Goal: Transaction & Acquisition: Book appointment/travel/reservation

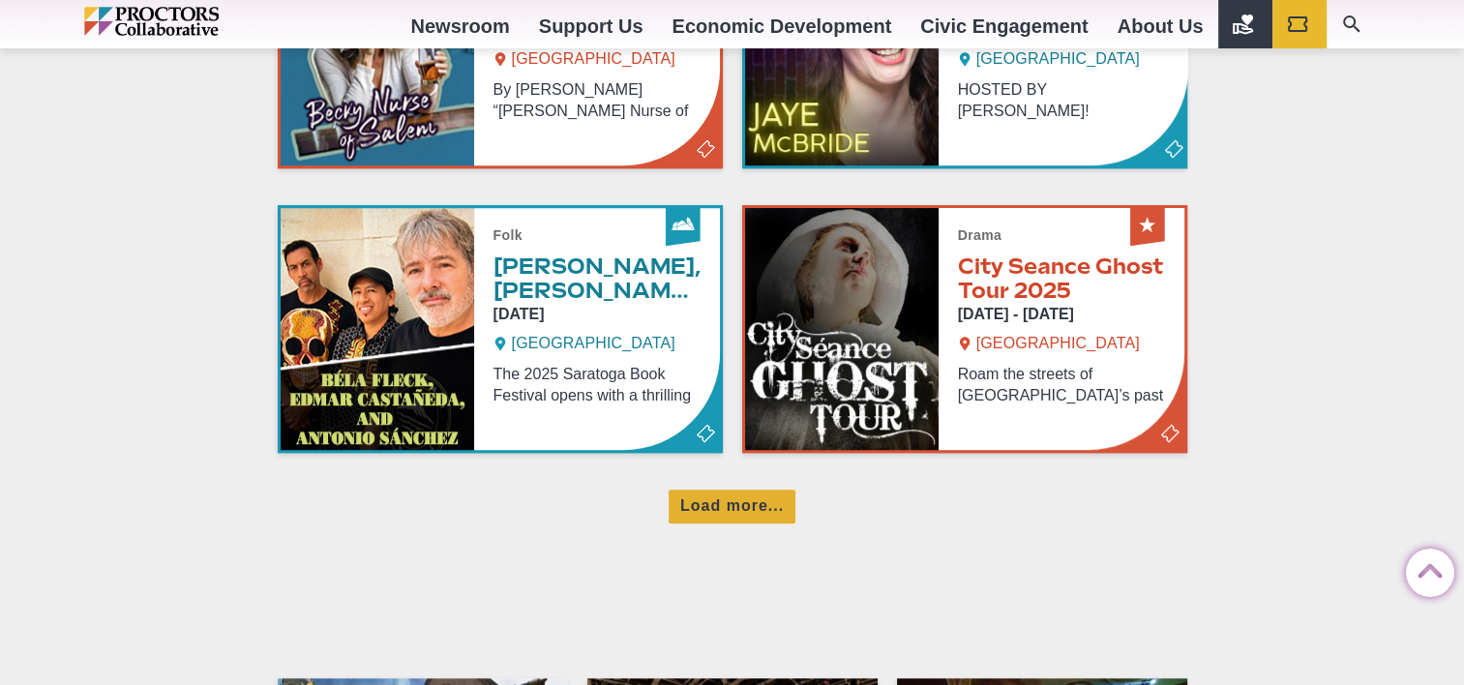
scroll to position [1374, 0]
click at [712, 499] on div "Load more..." at bounding box center [731, 507] width 127 height 34
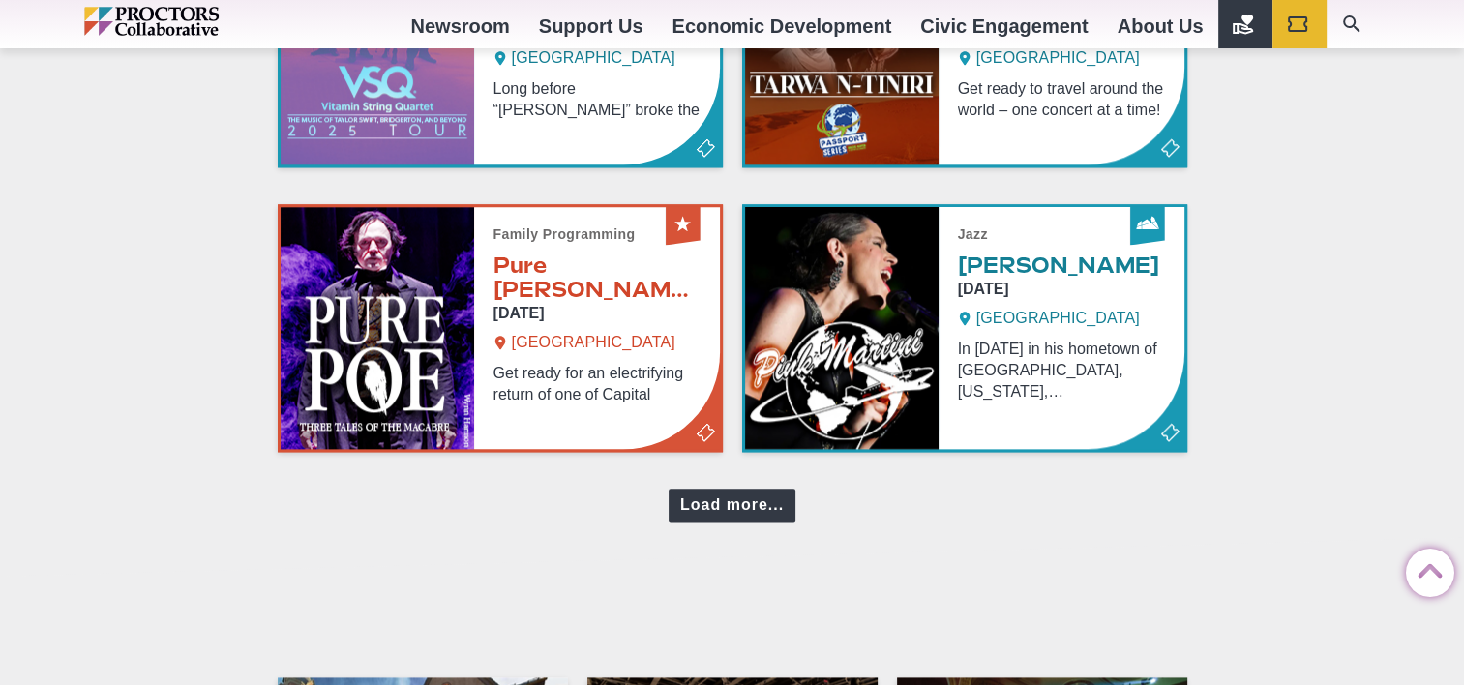
scroll to position [2227, 0]
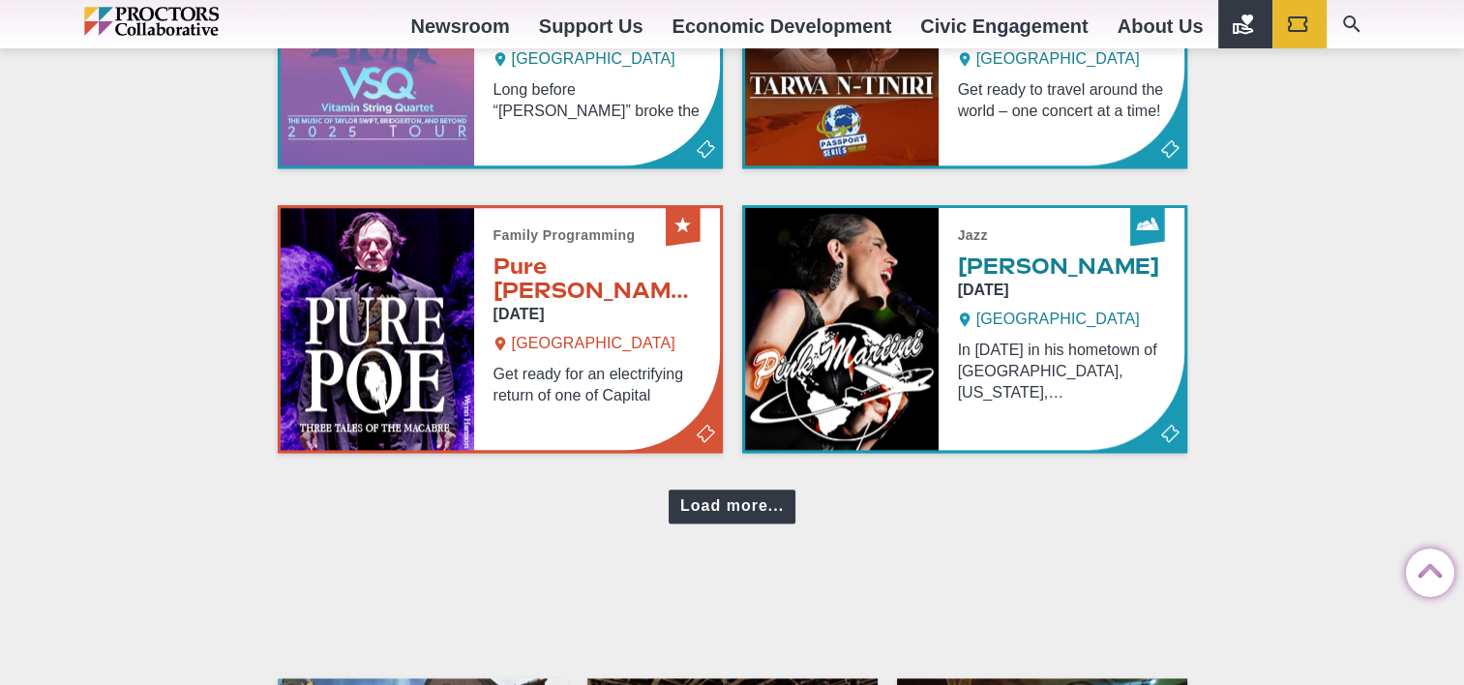
click at [712, 499] on div "Load more..." at bounding box center [731, 507] width 127 height 34
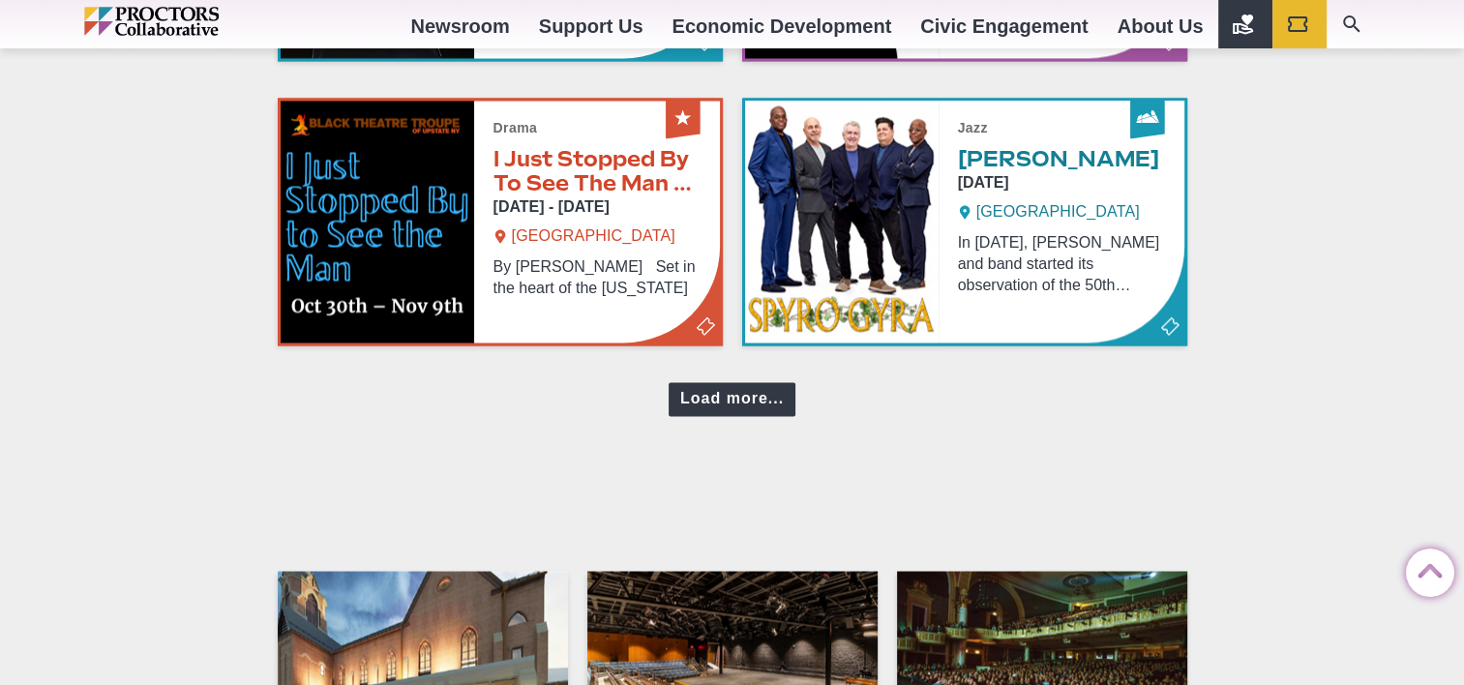
scroll to position [3192, 0]
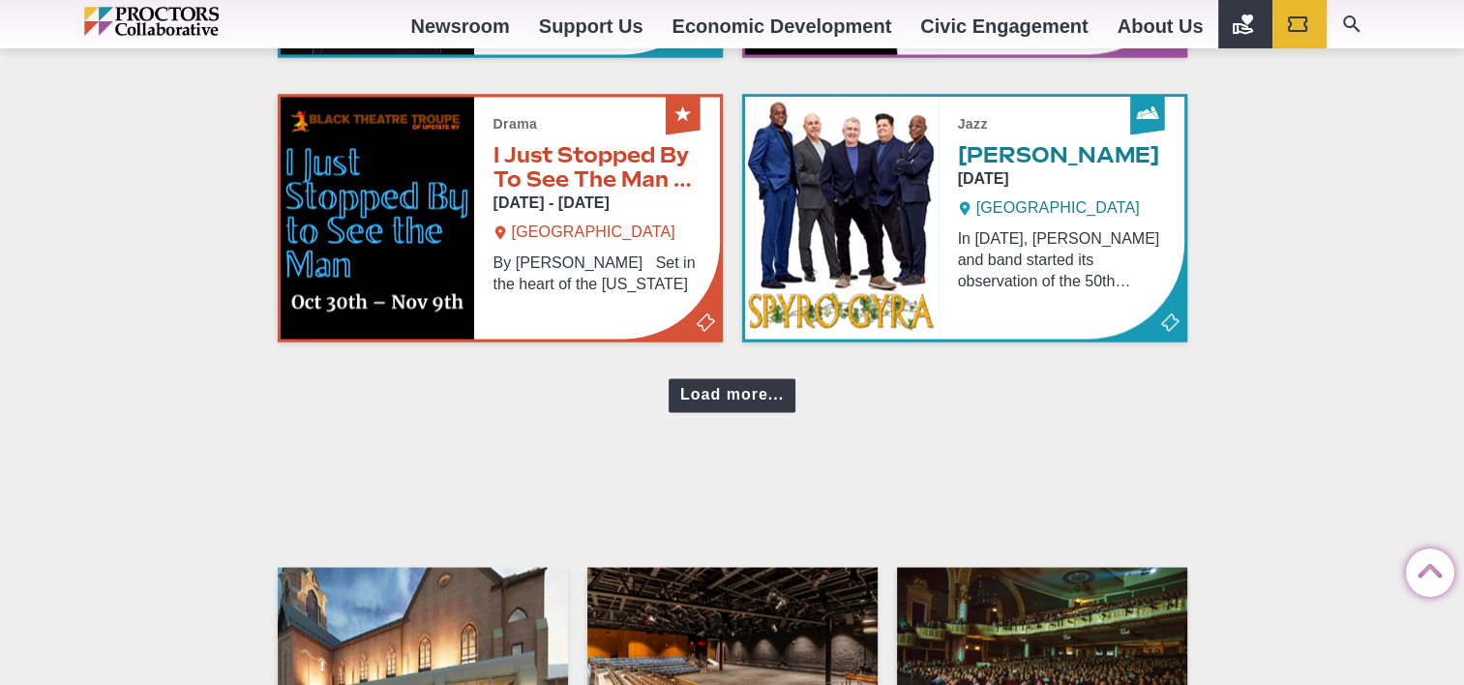
click at [750, 393] on div "Load more..." at bounding box center [731, 395] width 127 height 34
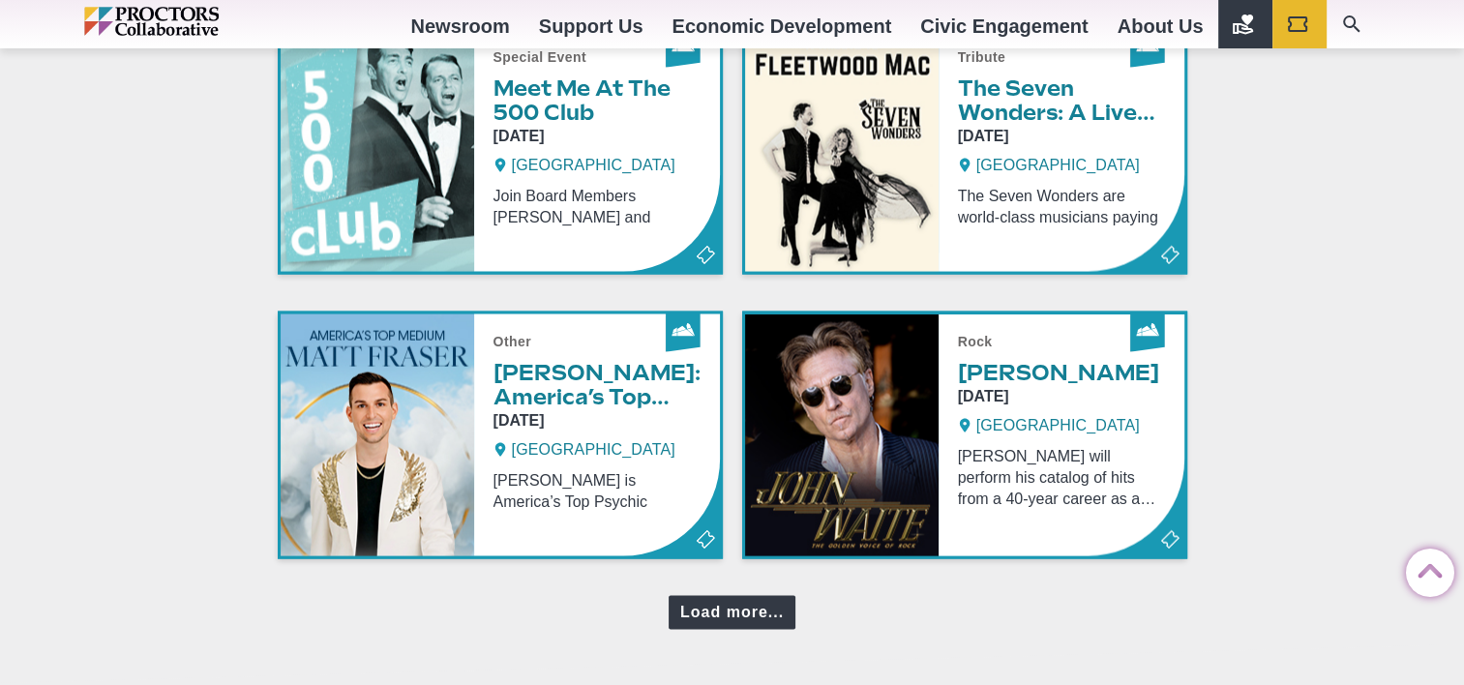
scroll to position [3833, 0]
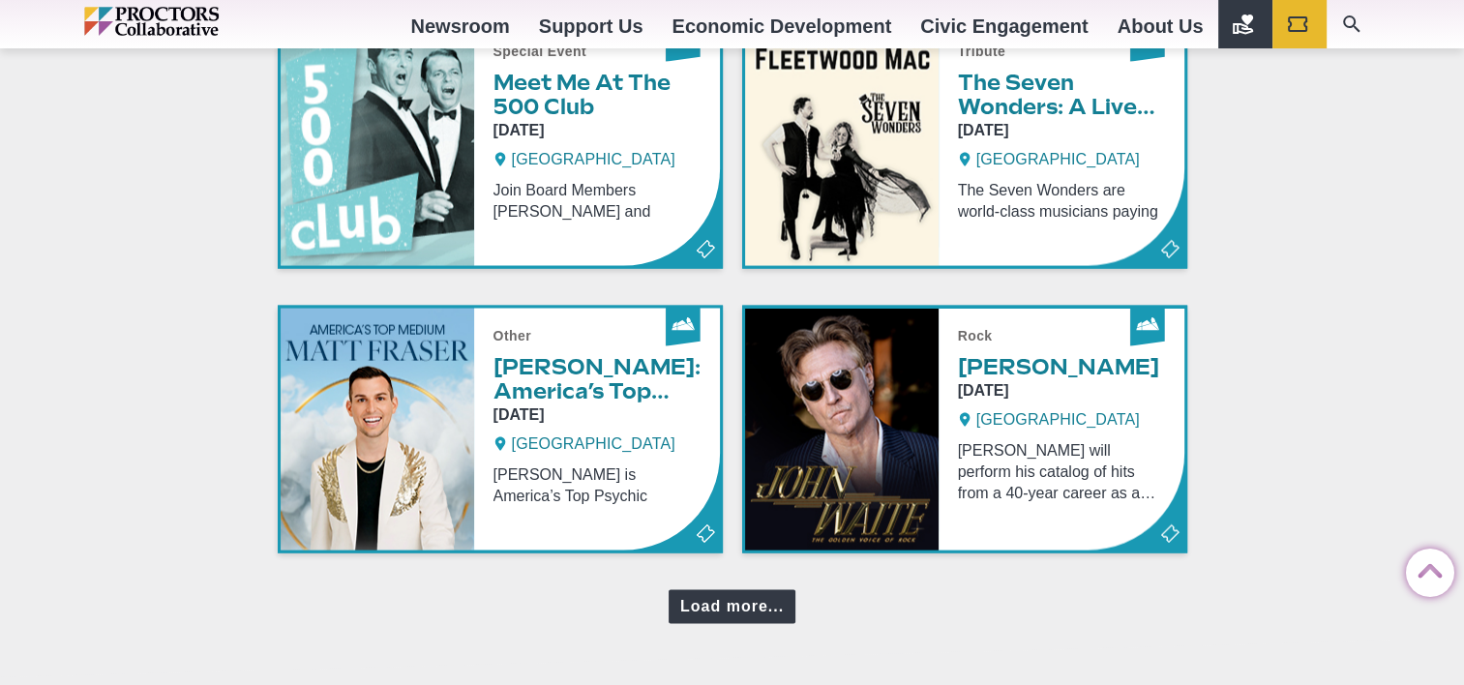
click at [731, 594] on div "Load more..." at bounding box center [731, 607] width 127 height 34
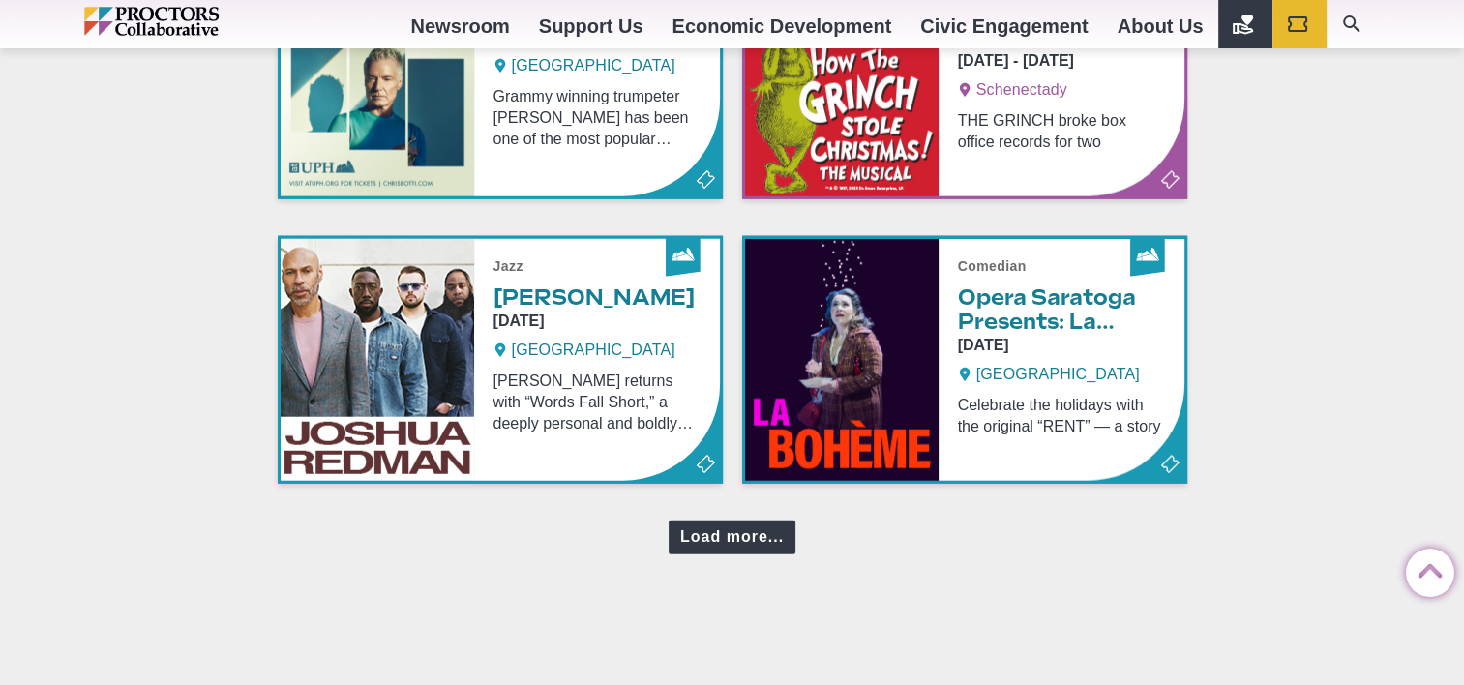
scroll to position [4755, 0]
click at [730, 521] on div "Load more..." at bounding box center [731, 538] width 127 height 34
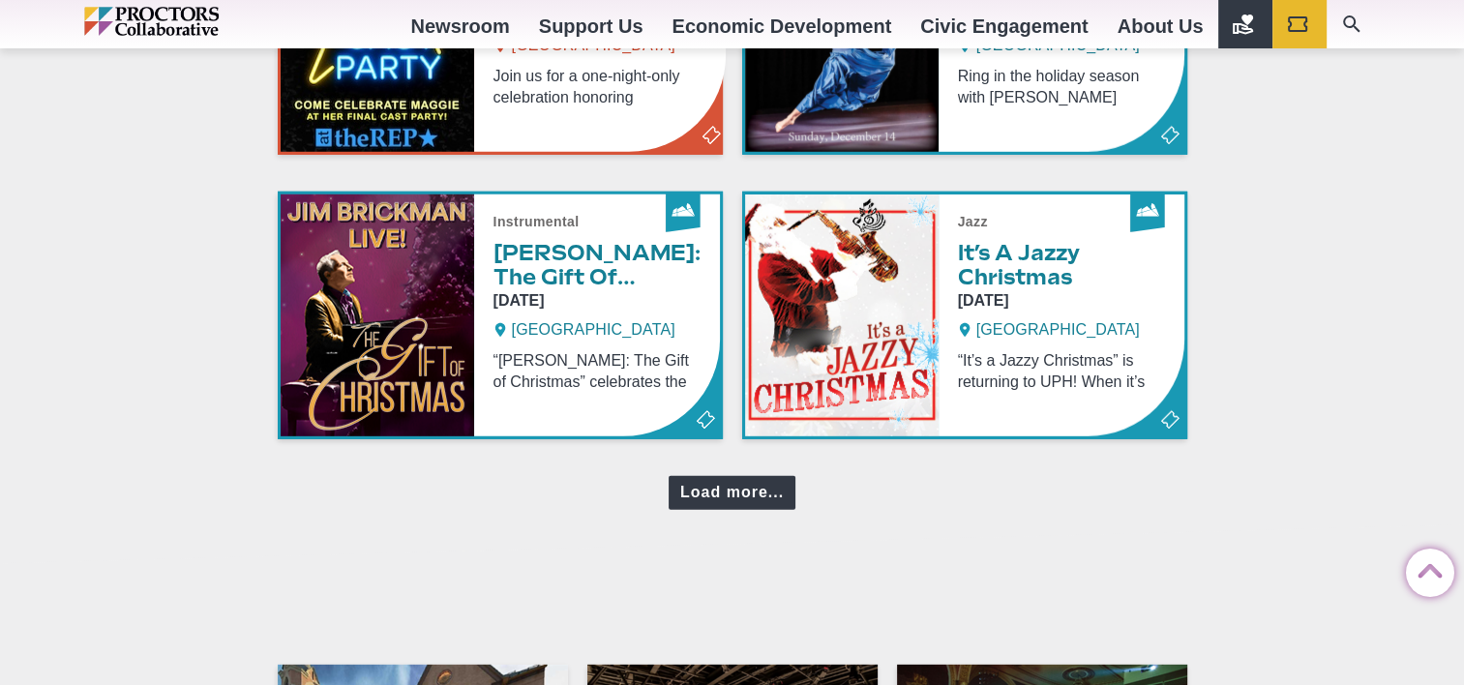
scroll to position [5653, 0]
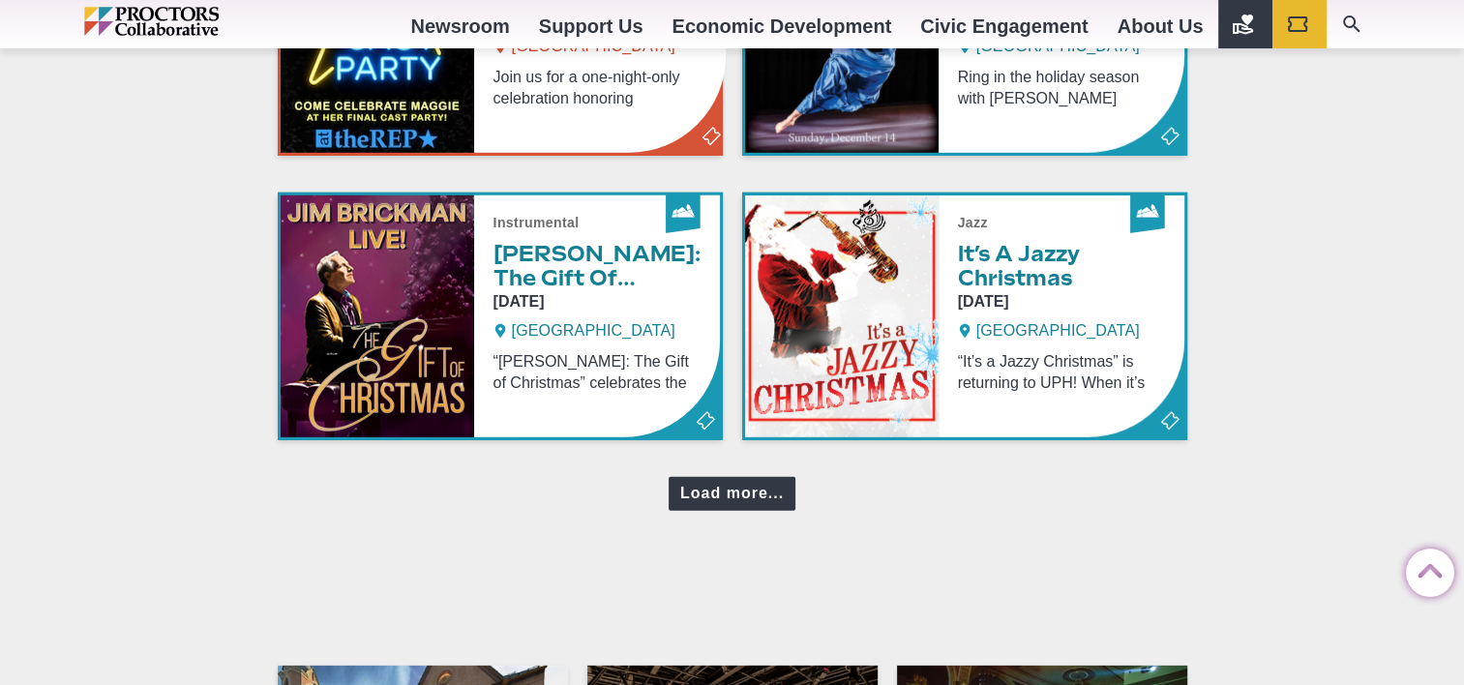
click at [740, 477] on div "Load more..." at bounding box center [731, 494] width 127 height 34
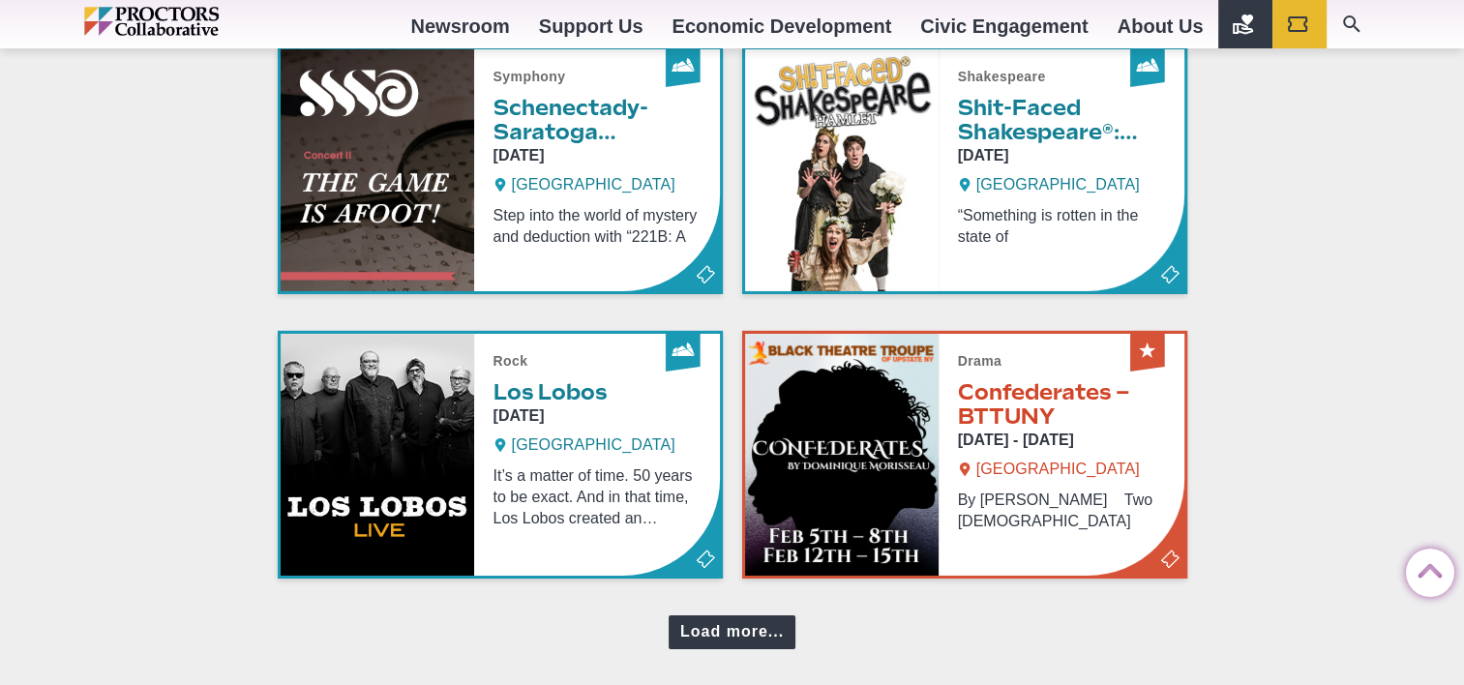
scroll to position [6366, 0]
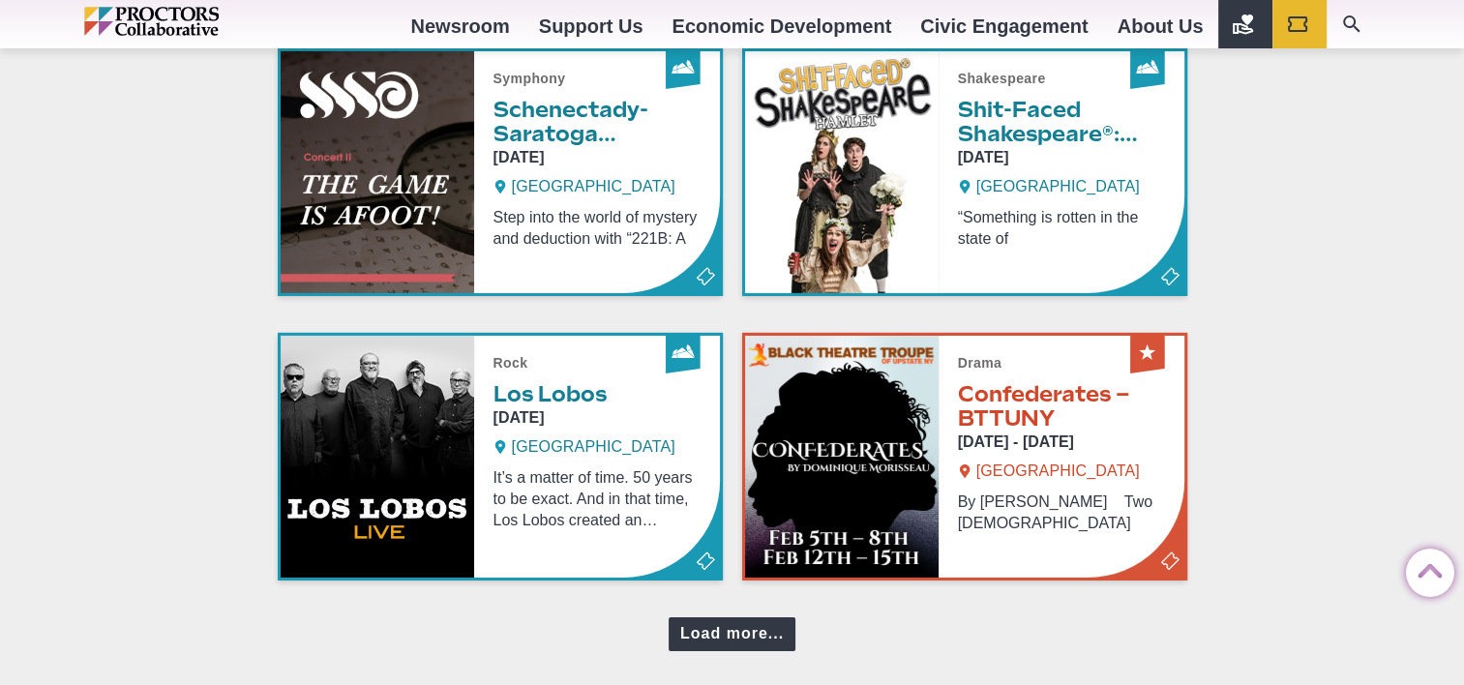
click at [691, 617] on div "Load more..." at bounding box center [731, 634] width 127 height 34
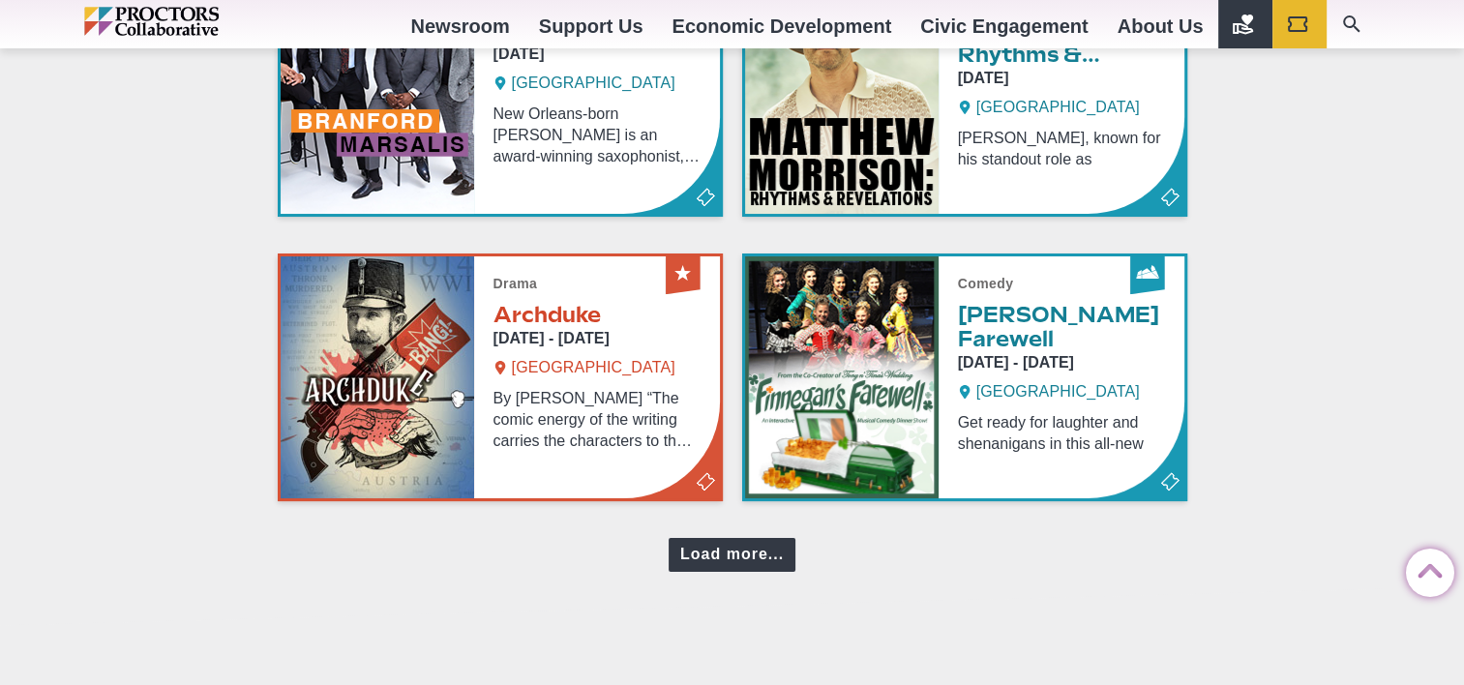
scroll to position [7301, 0]
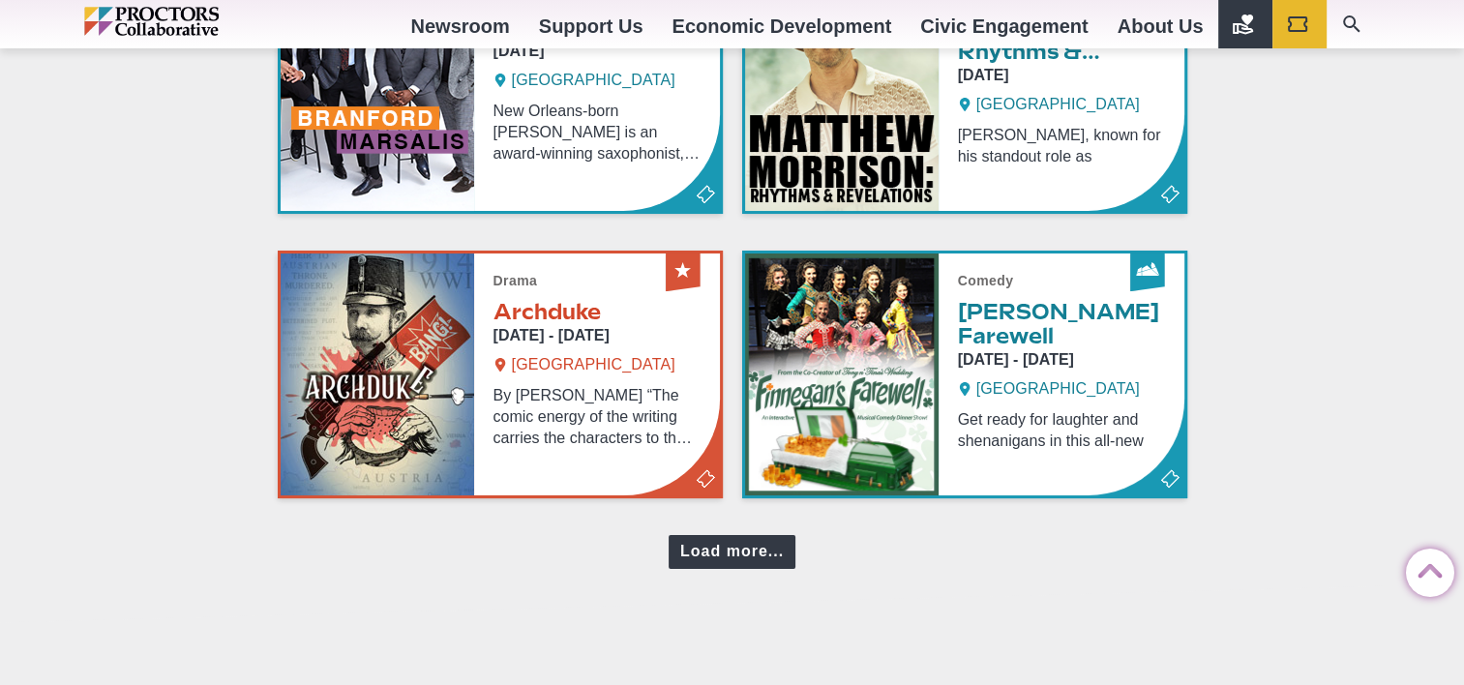
click at [717, 535] on div "Load more..." at bounding box center [731, 552] width 127 height 34
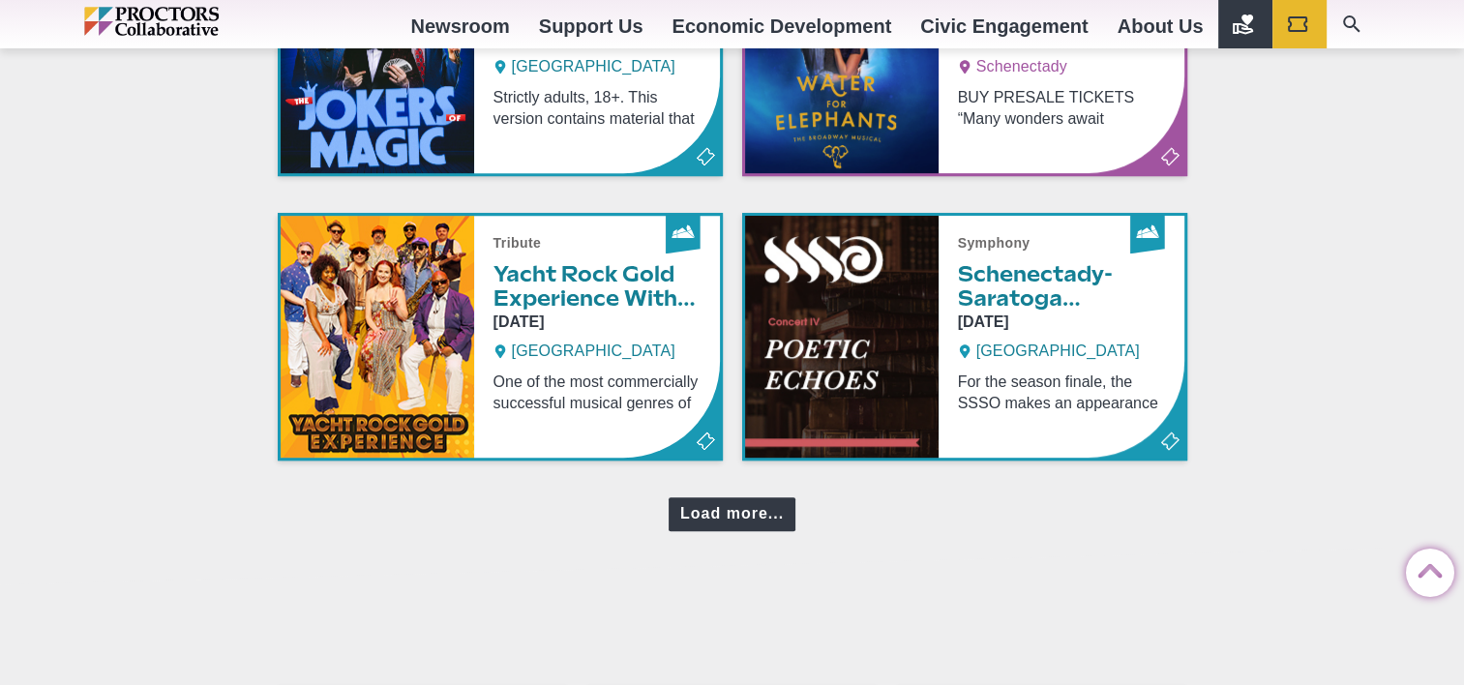
scroll to position [8192, 0]
click at [729, 497] on div "Load more..." at bounding box center [731, 514] width 127 height 34
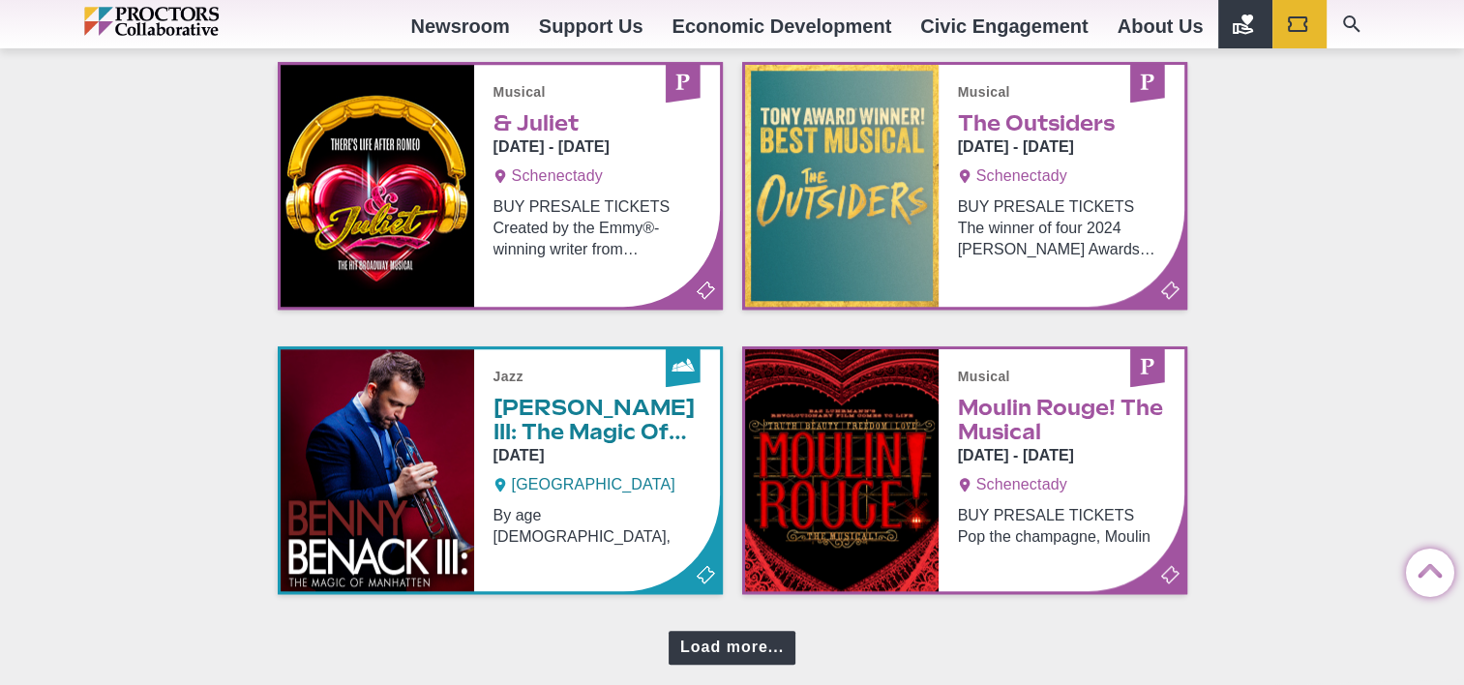
scroll to position [8912, 0]
click at [692, 631] on div "Load more..." at bounding box center [731, 648] width 127 height 34
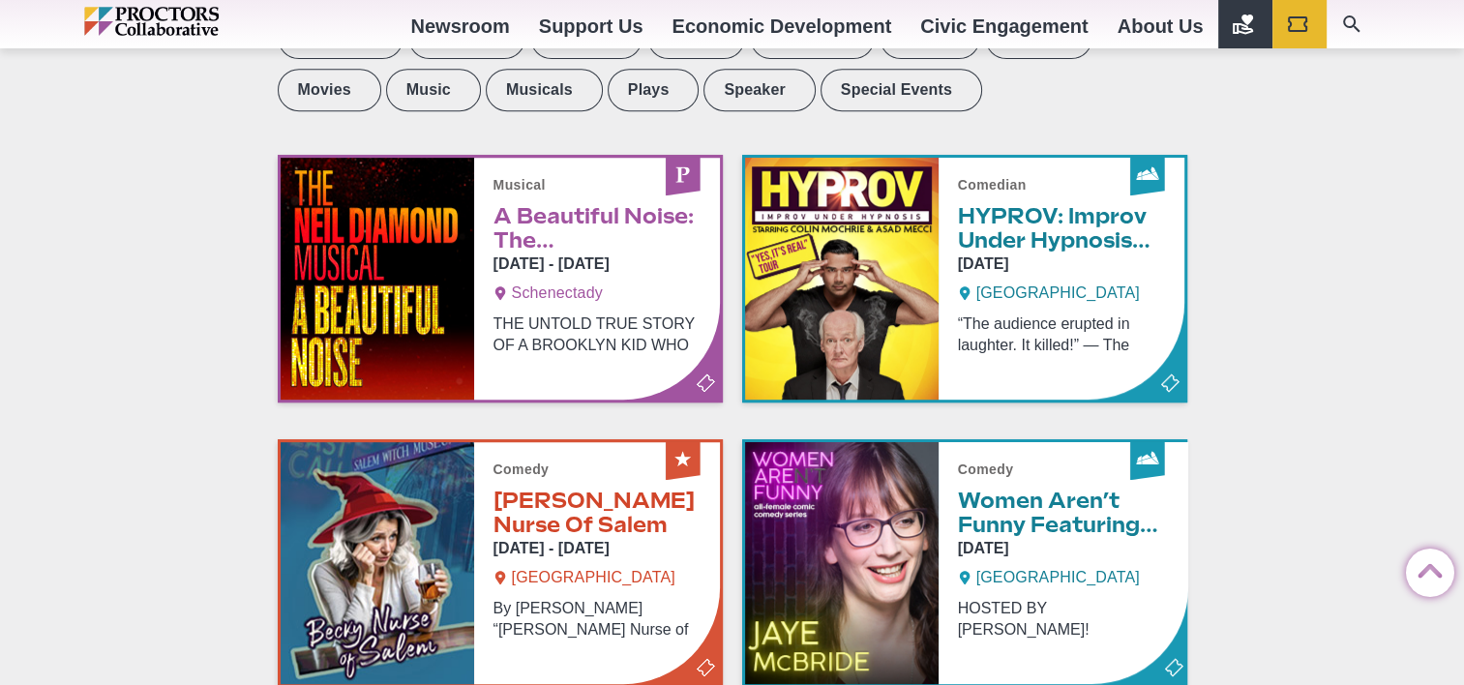
scroll to position [854, 0]
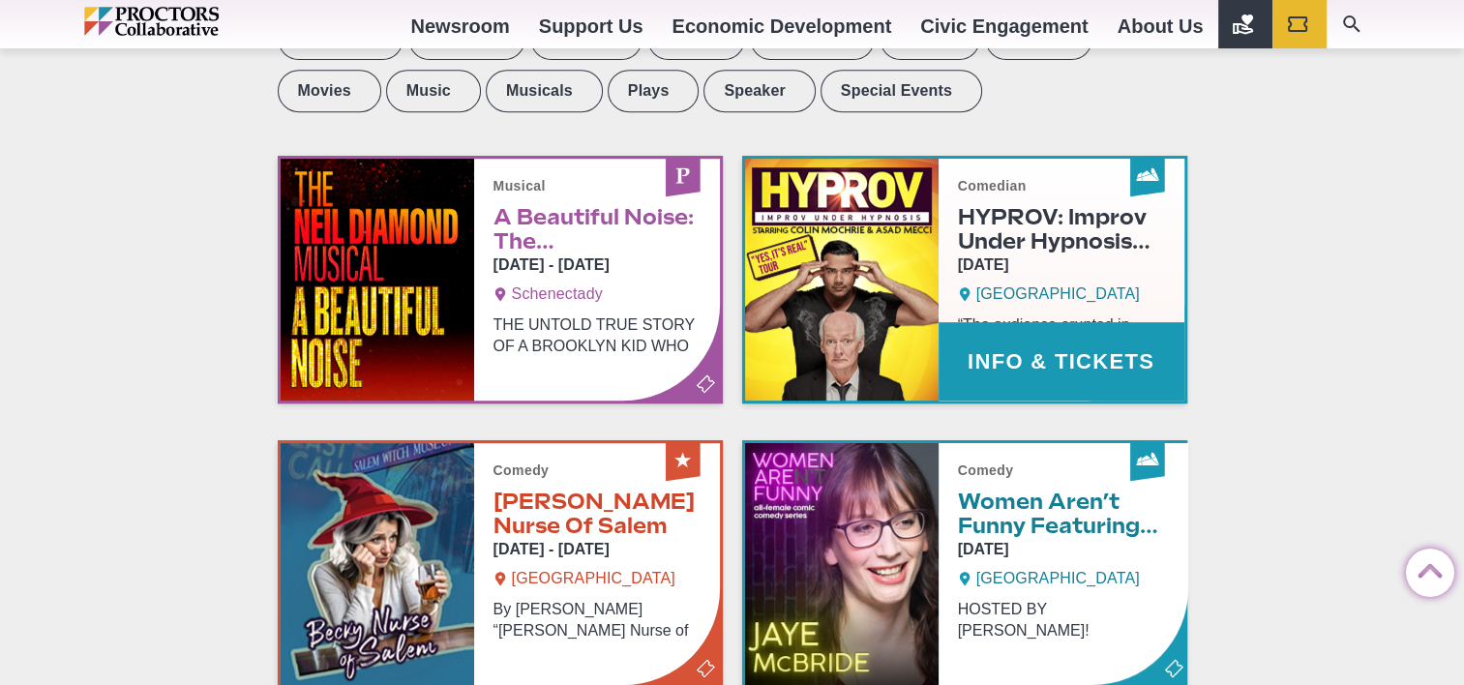
click at [1014, 344] on link "Info & Tickets" at bounding box center [964, 280] width 439 height 242
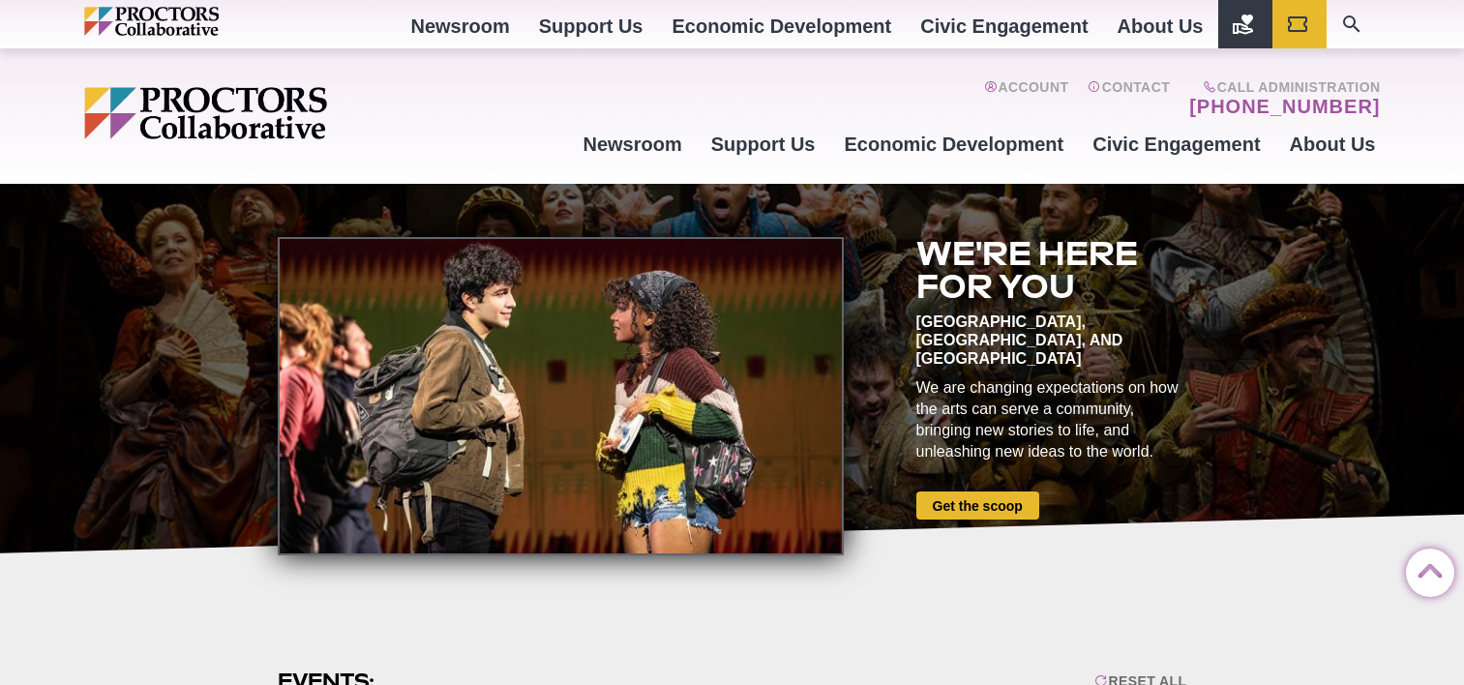
scroll to position [854, 0]
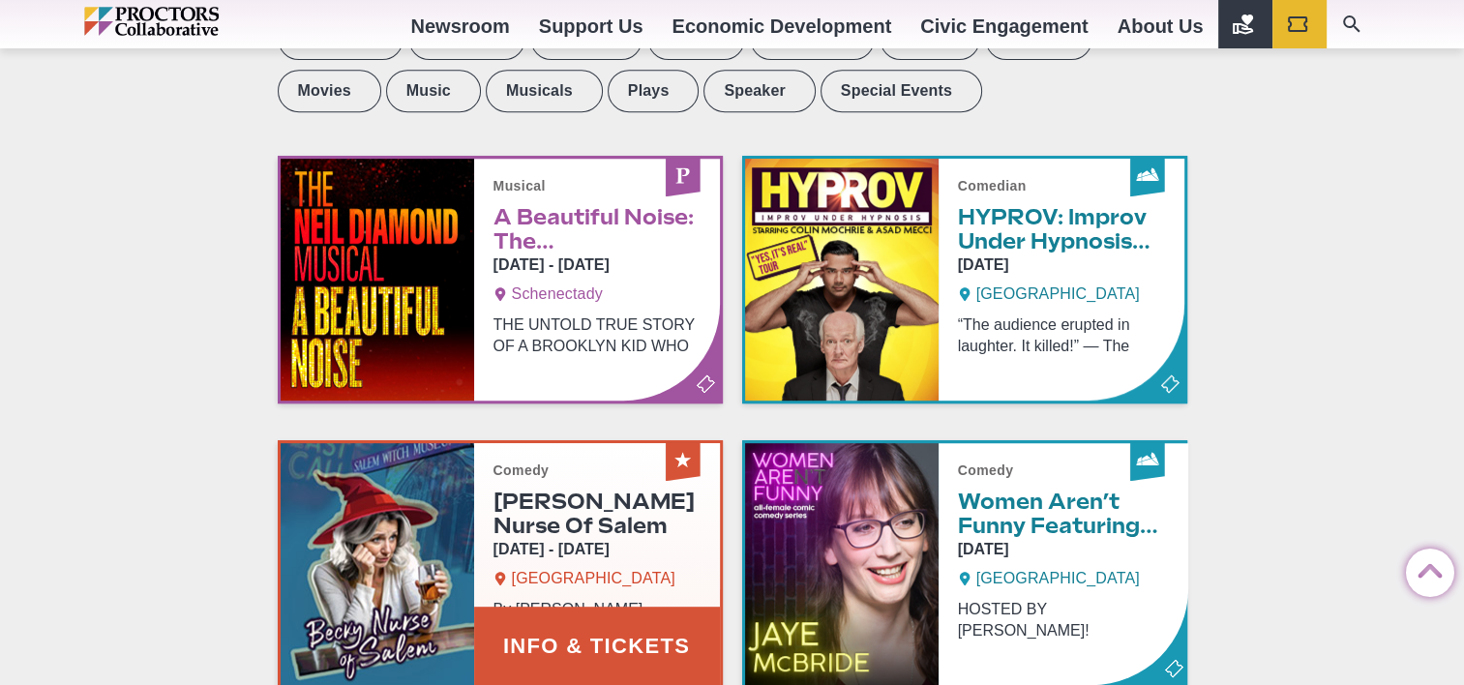
click at [542, 632] on link "Info & Tickets" at bounding box center [500, 564] width 439 height 242
